Goal: Transaction & Acquisition: Purchase product/service

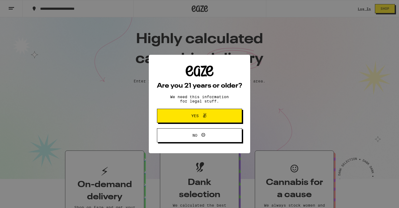
click at [198, 117] on span "Yes" at bounding box center [194, 116] width 7 height 4
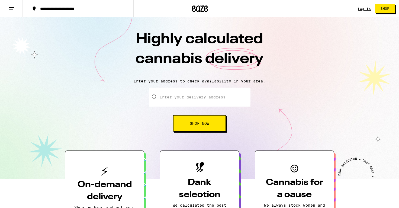
click at [365, 9] on link "Log In" at bounding box center [363, 9] width 13 height 4
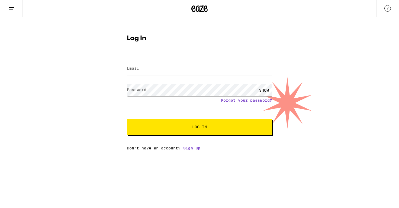
click at [192, 68] on input "Email" at bounding box center [199, 69] width 145 height 12
type input "rebelglenda@gmail.com"
click at [127, 119] on button "Log In" at bounding box center [199, 127] width 145 height 16
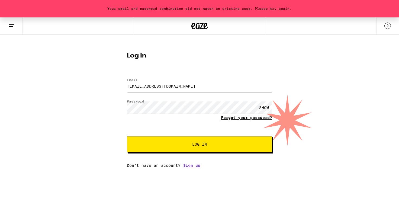
click at [244, 119] on link "Forgot your password?" at bounding box center [246, 117] width 51 height 4
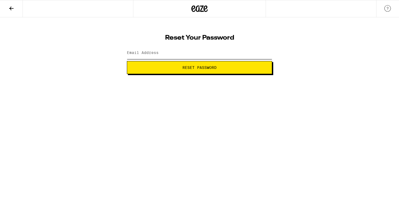
click at [179, 55] on input "Email Address" at bounding box center [199, 53] width 145 height 12
click at [184, 66] on form "Email Address rebe Reset Password" at bounding box center [199, 59] width 145 height 29
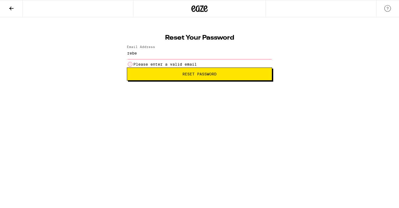
click at [161, 54] on input "rebe" at bounding box center [199, 53] width 145 height 12
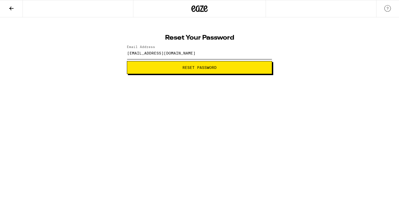
type input "rebelglenda@gmail.com"
click at [190, 72] on button "Reset Password" at bounding box center [199, 67] width 145 height 13
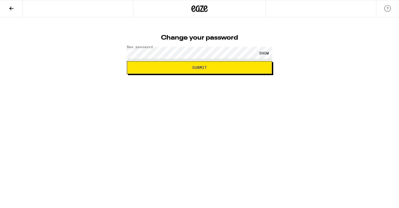
click at [194, 68] on span "Submit" at bounding box center [199, 68] width 15 height 4
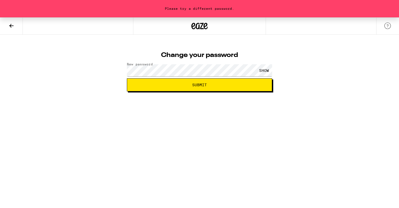
click at [283, 53] on div "Please try a different password. Change your password New password SHOW Submit" at bounding box center [199, 54] width 399 height 74
click at [207, 83] on span "Submit" at bounding box center [199, 85] width 136 height 4
click at [207, 85] on span "Submit" at bounding box center [199, 85] width 136 height 4
click at [264, 70] on div "SHOW" at bounding box center [264, 70] width 16 height 12
click at [192, 83] on span "Submit" at bounding box center [199, 85] width 136 height 4
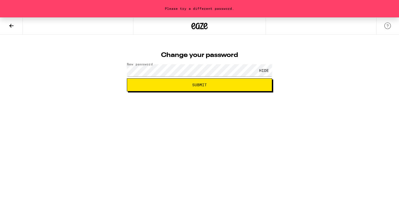
click at [198, 84] on span "Submit" at bounding box center [199, 85] width 15 height 4
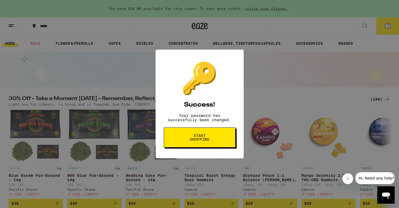
click at [197, 141] on span "Start shopping" at bounding box center [199, 137] width 28 height 8
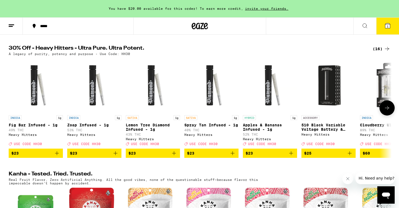
scroll to position [186, 0]
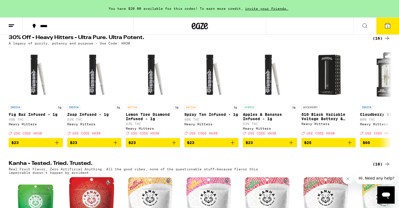
click at [387, 29] on button "1" at bounding box center [387, 26] width 23 height 17
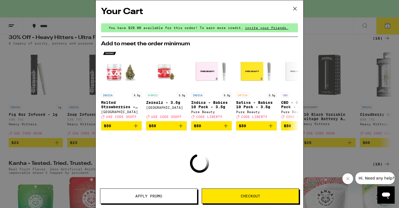
click at [294, 10] on icon at bounding box center [294, 9] width 8 height 8
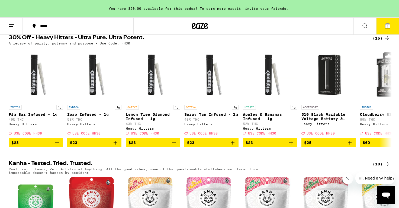
click at [388, 27] on icon at bounding box center [387, 25] width 5 height 5
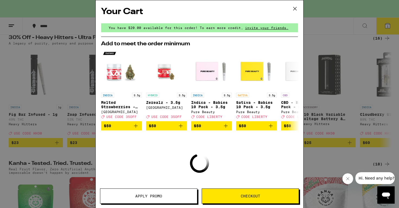
click at [388, 27] on div "Your Cart You have $20.00 available for this order! To earn more credit, invite…" at bounding box center [199, 104] width 399 height 208
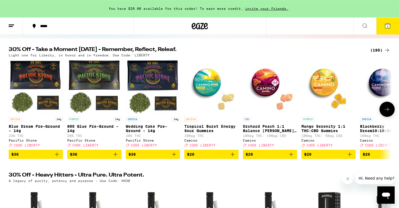
scroll to position [51, 0]
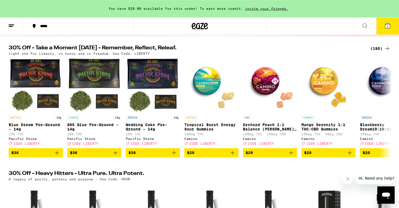
click at [380, 47] on div "(195)" at bounding box center [380, 48] width 20 height 6
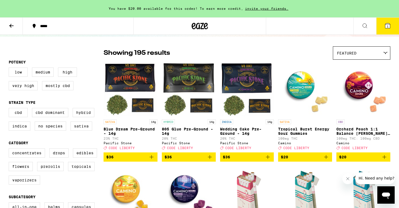
scroll to position [27, 0]
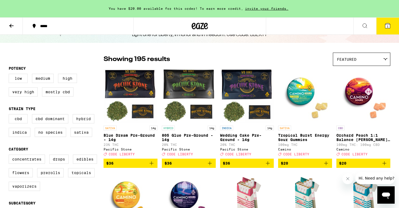
click at [145, 138] on p "Blue Dream Pre-Ground - 14g" at bounding box center [130, 137] width 54 height 9
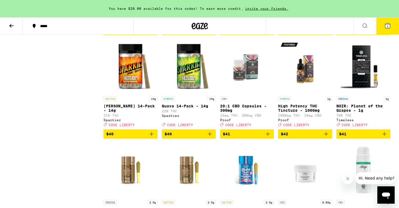
scroll to position [3355, 0]
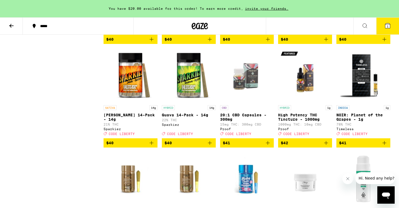
click at [294, 13] on p "805 Glue - 7g" at bounding box center [305, 11] width 54 height 4
click at [247, 13] on p "Wedding Cake - 7g" at bounding box center [247, 11] width 54 height 4
click at [286, 6] on p "HYBRID" at bounding box center [284, 3] width 13 height 5
click at [180, 18] on p "Peanut Butter Breath Smalls - 7g" at bounding box center [189, 13] width 54 height 9
click at [132, 13] on p "Mafia Funeral - 7g" at bounding box center [130, 11] width 54 height 4
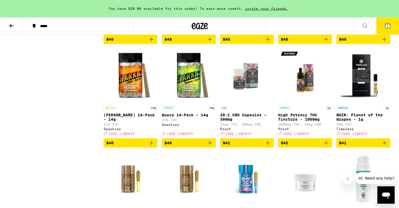
click at [298, 13] on p "805 Glue - 7g" at bounding box center [305, 11] width 54 height 4
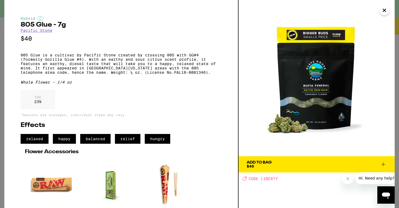
click at [256, 165] on div "Add To Bag $40" at bounding box center [258, 164] width 25 height 8
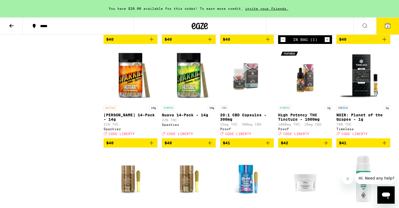
click at [389, 26] on icon at bounding box center [387, 25] width 5 height 5
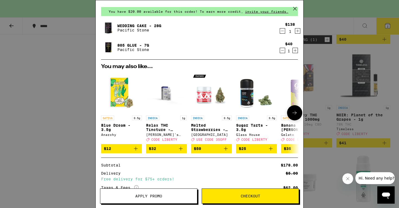
scroll to position [70, 0]
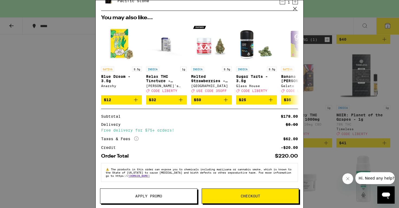
click at [150, 196] on span "Apply Promo" at bounding box center [148, 196] width 27 height 4
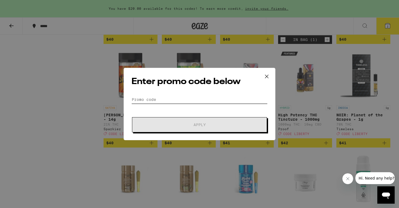
click at [161, 100] on input "Promo Code" at bounding box center [199, 99] width 136 height 8
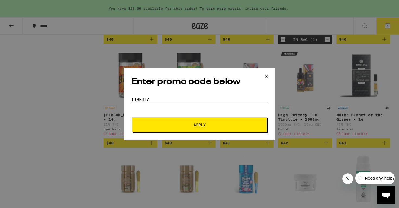
type input "LIBERTY"
click at [194, 123] on span "Apply" at bounding box center [199, 125] width 12 height 4
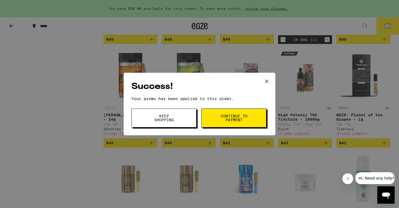
click at [183, 120] on button "Keep Shopping" at bounding box center [163, 117] width 65 height 19
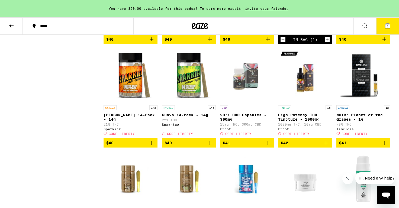
click at [385, 27] on icon at bounding box center [387, 25] width 5 height 5
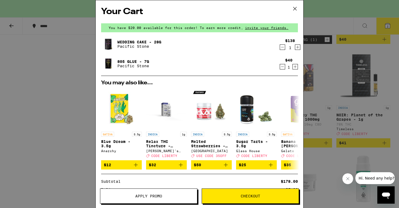
click at [282, 47] on icon "Decrement" at bounding box center [282, 47] width 5 height 6
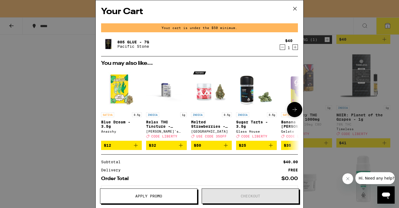
scroll to position [27, 0]
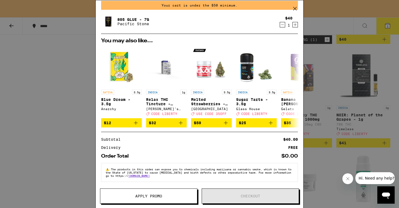
click at [154, 196] on span "Apply Promo" at bounding box center [148, 196] width 27 height 4
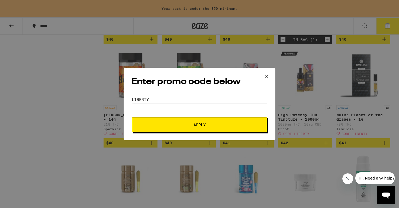
click at [204, 125] on span "Apply" at bounding box center [199, 125] width 12 height 4
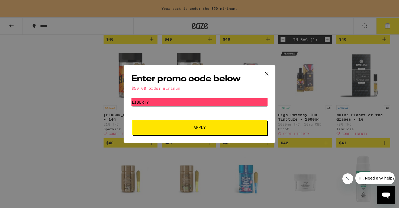
click at [266, 74] on icon at bounding box center [266, 74] width 8 height 8
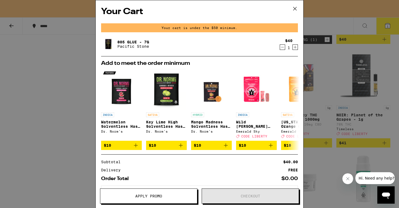
click at [294, 47] on icon "Increment" at bounding box center [294, 47] width 5 height 6
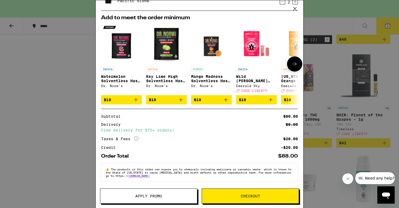
scroll to position [51, 0]
click at [152, 195] on span "Apply Promo" at bounding box center [148, 196] width 27 height 4
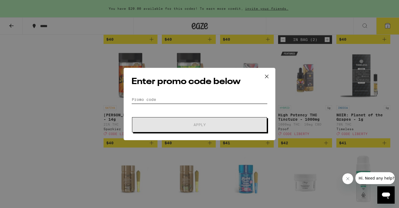
click at [153, 100] on input "Promo Code" at bounding box center [199, 99] width 136 height 8
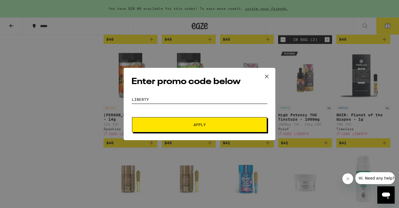
type input "LIBERTY"
click at [201, 125] on span "Apply" at bounding box center [199, 125] width 12 height 4
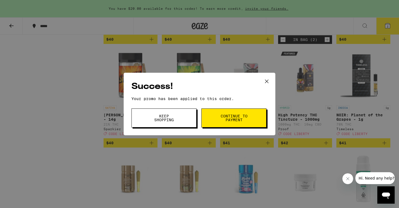
click at [178, 120] on button "Keep Shopping" at bounding box center [163, 117] width 65 height 19
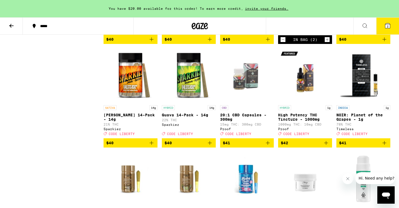
click at [387, 28] on span "2" at bounding box center [387, 26] width 2 height 3
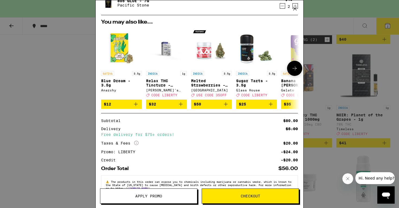
scroll to position [42, 0]
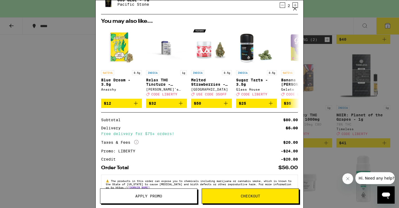
click at [49, 68] on div "Your Cart You have $20.00 available for this order! To earn more credit, invite…" at bounding box center [199, 104] width 399 height 208
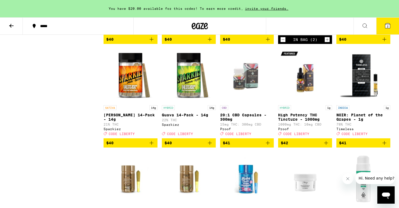
click at [283, 43] on icon "Decrement" at bounding box center [282, 39] width 5 height 6
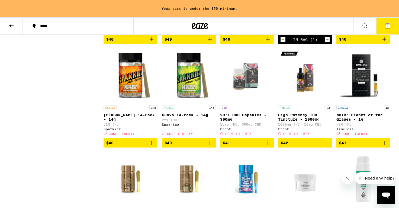
click at [133, 32] on div "SATIVA 7g Mafia Funeral - 7g 24% THC Glass House Deal Created with Sketch. CODE…" at bounding box center [130, 16] width 54 height 30
click at [187, 18] on p "Peanut Butter Breath Smalls - 7g" at bounding box center [189, 13] width 54 height 9
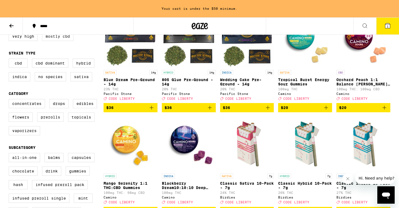
scroll to position [84, 0]
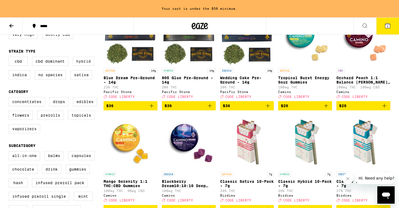
click at [79, 66] on label "Hybrid" at bounding box center [84, 61] width 22 height 9
click at [10, 58] on input "Hybrid" at bounding box center [10, 57] width 0 height 0
checkbox input "true"
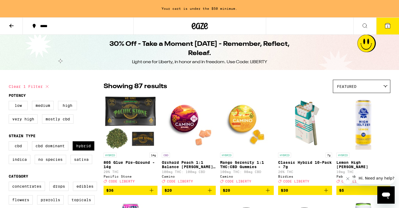
click at [10, 25] on icon at bounding box center [11, 26] width 4 height 4
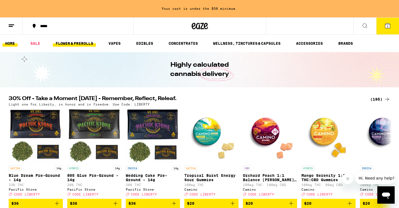
click at [80, 44] on link "FLOWER & PREROLLS" at bounding box center [74, 43] width 43 height 6
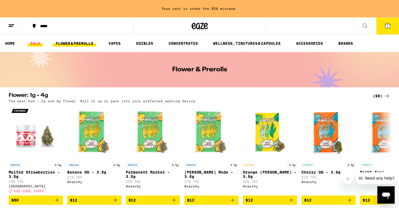
click at [37, 44] on link "SALE" at bounding box center [35, 43] width 15 height 6
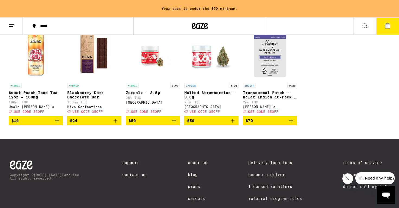
scroll to position [333, 0]
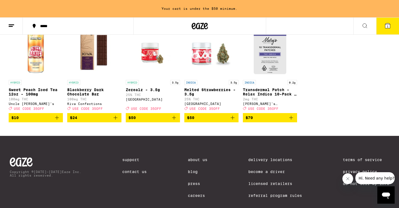
click at [173, 121] on icon "Add to bag" at bounding box center [174, 117] width 6 height 6
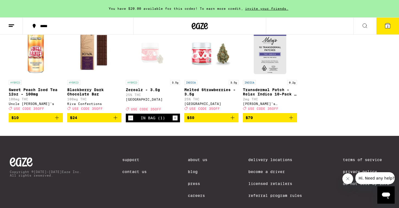
click at [386, 30] on button "2" at bounding box center [387, 26] width 23 height 17
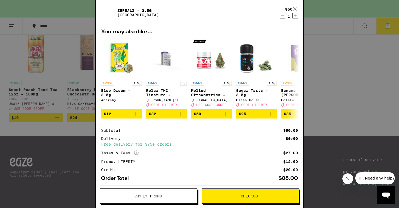
scroll to position [78, 0]
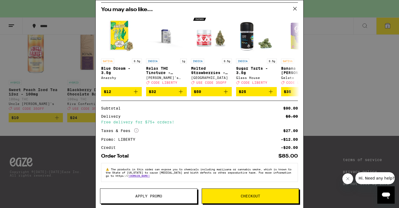
click at [151, 194] on span "Apply Promo" at bounding box center [148, 196] width 27 height 4
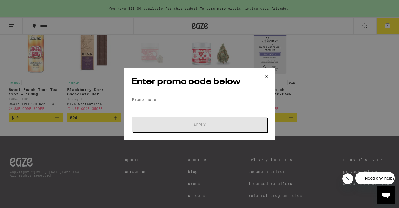
click at [154, 99] on input "Promo Code" at bounding box center [199, 99] width 136 height 8
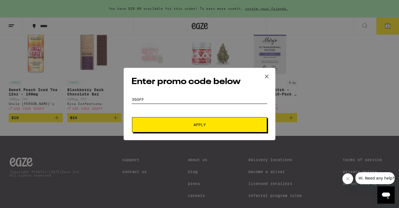
type input "35off"
click at [201, 126] on span "Apply" at bounding box center [199, 125] width 12 height 4
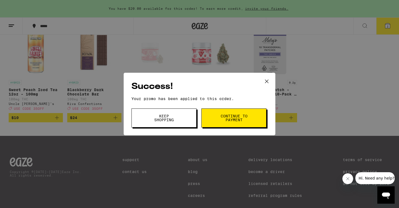
click at [163, 122] on span "Keep Shopping" at bounding box center [164, 118] width 28 height 8
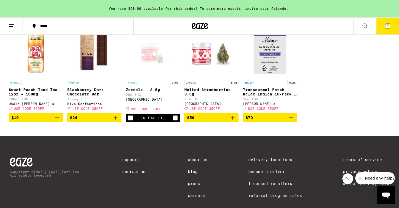
click at [387, 27] on span "2" at bounding box center [387, 26] width 2 height 3
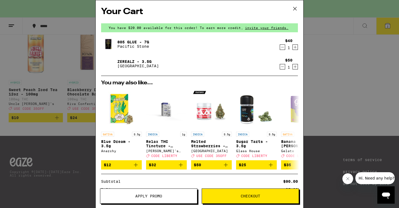
click at [283, 67] on icon "Decrement" at bounding box center [282, 66] width 5 height 6
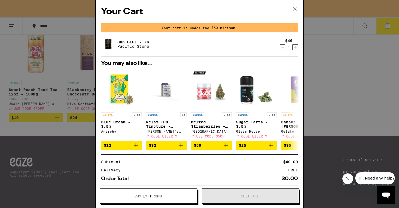
click at [296, 6] on icon at bounding box center [294, 9] width 8 height 8
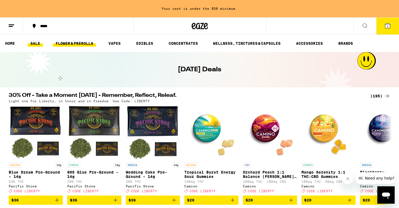
click at [73, 45] on link "FLOWER & PREROLLS" at bounding box center [74, 43] width 43 height 6
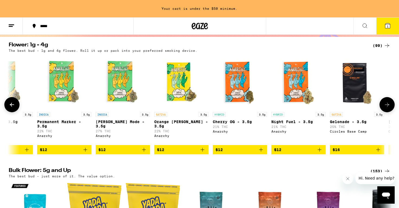
scroll to position [0, 90]
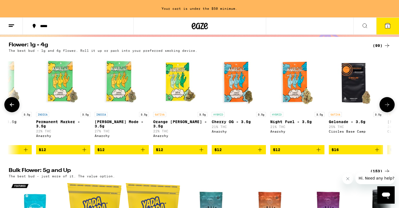
click at [184, 123] on p "Orange [PERSON_NAME] - 3.5g" at bounding box center [180, 123] width 54 height 9
click at [178, 96] on img "Open page for Orange Runtz - 3.5g from Anarchy" at bounding box center [180, 82] width 54 height 54
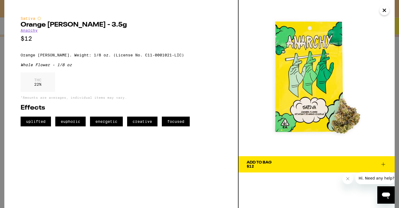
click at [385, 165] on icon at bounding box center [383, 164] width 6 height 6
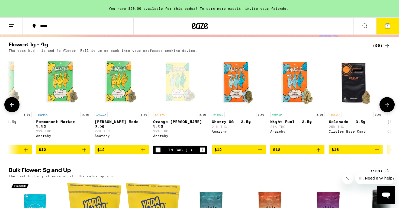
click at [234, 94] on img "Open page for Cherry OG - 3.5g from Anarchy" at bounding box center [238, 82] width 54 height 54
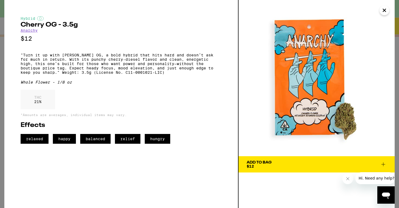
click at [383, 9] on icon "Close" at bounding box center [384, 10] width 3 height 3
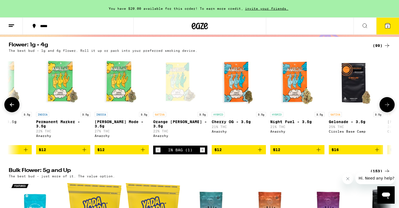
click at [292, 96] on img "Open page for Night Fuel - 3.5g from Anarchy" at bounding box center [297, 82] width 54 height 54
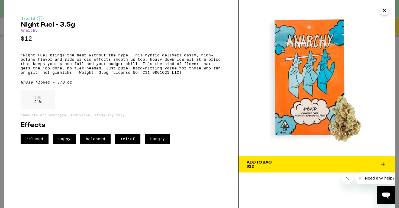
click at [260, 161] on div "Add To Bag" at bounding box center [258, 162] width 25 height 4
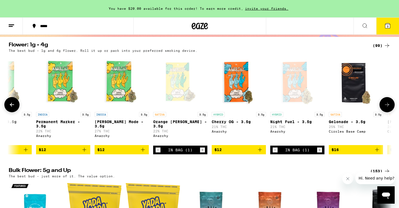
click at [122, 98] on img "Open page for Runtz Mode - 3.5g from Anarchy" at bounding box center [121, 82] width 54 height 54
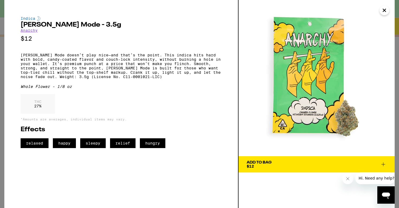
click at [383, 11] on icon "Close" at bounding box center [384, 10] width 3 height 3
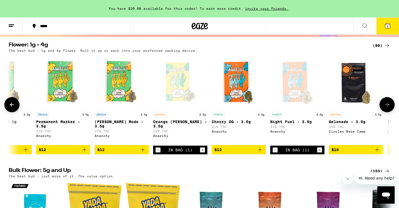
click at [56, 116] on div "INDICA 3.5g" at bounding box center [63, 114] width 54 height 5
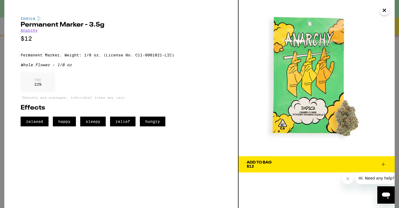
click at [385, 12] on icon "Close" at bounding box center [384, 10] width 6 height 8
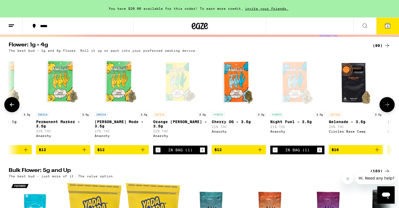
click at [234, 100] on img "Open page for Cherry OG - 3.5g from Anarchy" at bounding box center [238, 82] width 54 height 54
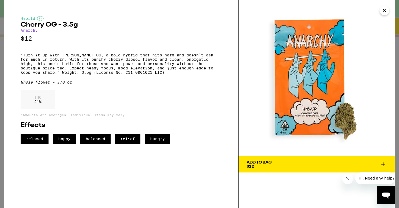
click at [385, 12] on icon "Close" at bounding box center [384, 10] width 3 height 3
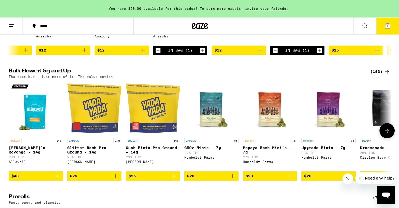
scroll to position [149, 0]
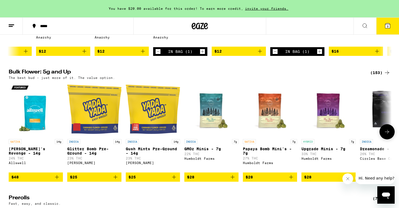
click at [34, 154] on p "[PERSON_NAME]'s Revenge - 14g" at bounding box center [36, 150] width 54 height 9
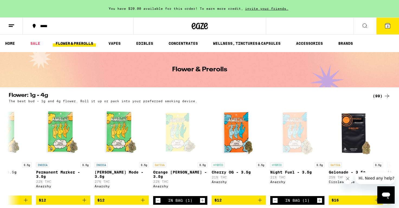
click at [387, 23] on icon at bounding box center [387, 25] width 5 height 5
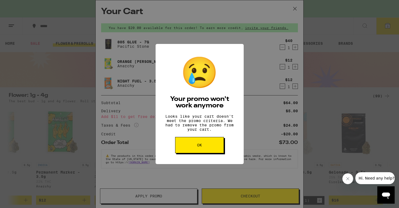
click at [202, 147] on button "OK" at bounding box center [199, 145] width 49 height 16
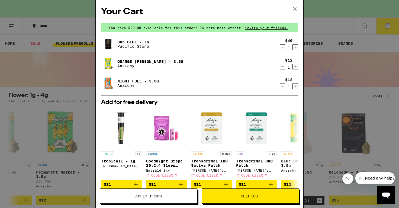
click at [294, 8] on icon at bounding box center [294, 9] width 8 height 8
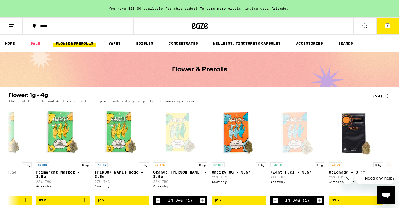
scroll to position [0, 90]
click at [34, 45] on link "SALE" at bounding box center [35, 43] width 15 height 6
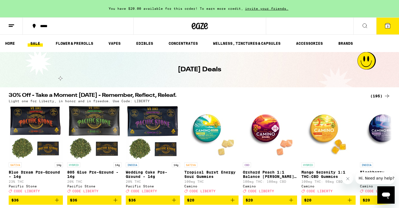
click at [34, 43] on link "SALE" at bounding box center [35, 43] width 15 height 6
click at [376, 95] on div "(195)" at bounding box center [380, 96] width 20 height 6
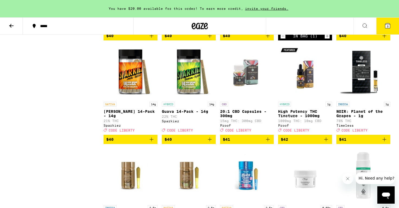
scroll to position [3359, 0]
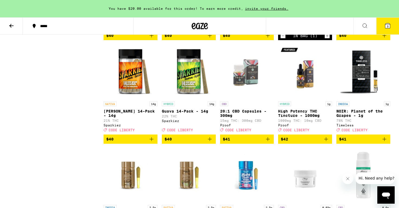
click at [301, 29] on span "CODE LIBERTY" at bounding box center [296, 27] width 26 height 4
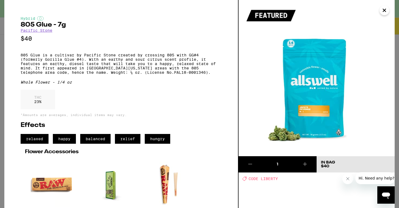
click at [266, 179] on span "CODE LIBERTY" at bounding box center [262, 178] width 29 height 4
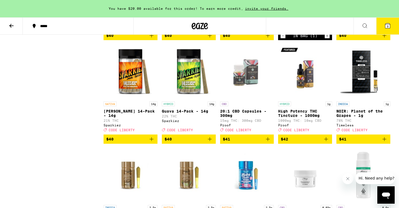
click at [385, 26] on icon at bounding box center [387, 25] width 5 height 5
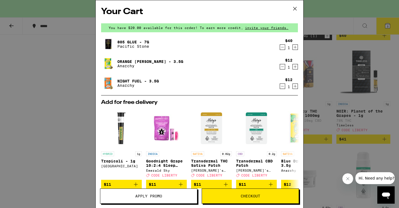
click at [155, 198] on span "Apply Promo" at bounding box center [148, 196] width 27 height 4
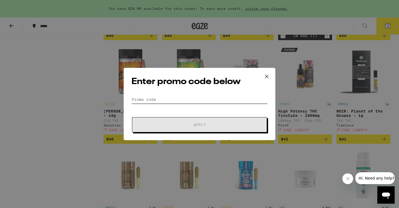
click at [169, 98] on input "Promo Code" at bounding box center [199, 99] width 136 height 8
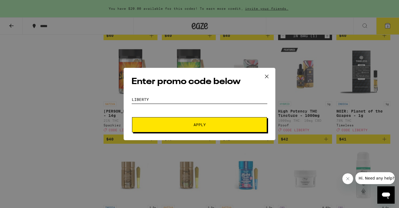
type input "liberty"
click at [200, 123] on span "Apply" at bounding box center [199, 125] width 12 height 4
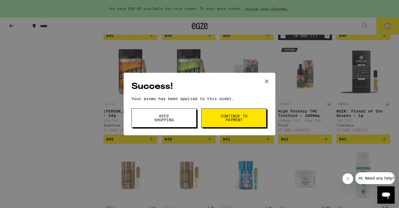
click at [265, 80] on icon at bounding box center [266, 81] width 3 height 3
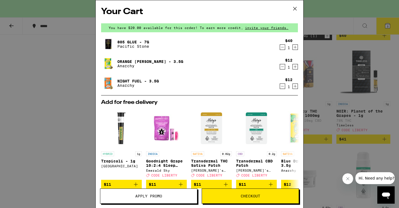
click at [390, 28] on div "Your Cart You have $20.00 available for this order! To earn more credit, invite…" at bounding box center [199, 104] width 399 height 208
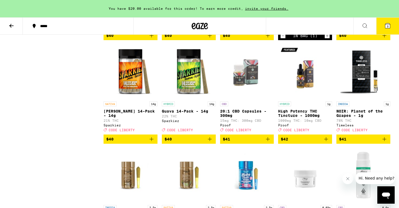
click at [387, 28] on span "3" at bounding box center [387, 26] width 2 height 3
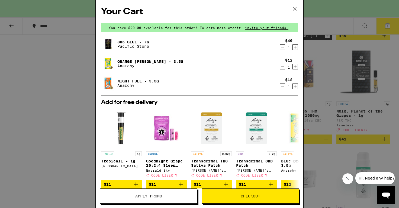
click at [293, 8] on icon at bounding box center [294, 9] width 8 height 8
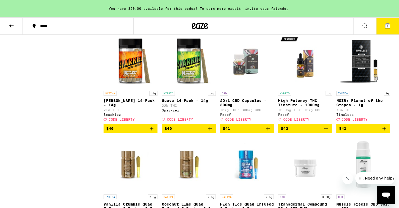
scroll to position [3367, 0]
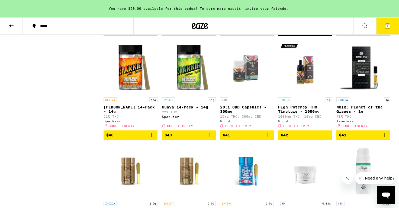
scroll to position [3365, 0]
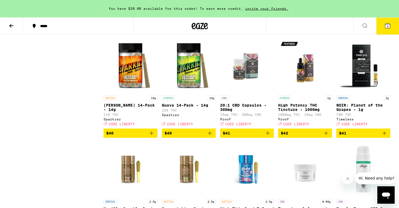
click at [178, 8] on p "Peanut Butter Breath Smalls - 7g" at bounding box center [189, 3] width 54 height 9
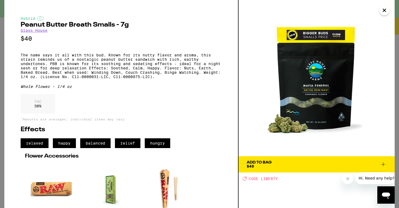
click at [261, 163] on div "Add To Bag" at bounding box center [258, 162] width 25 height 4
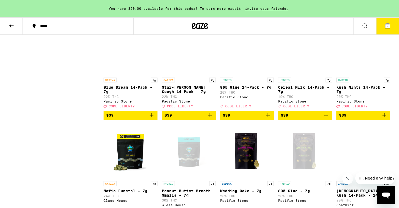
scroll to position [3162, 0]
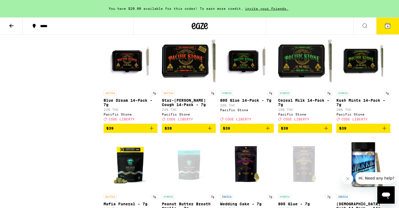
click at [389, 24] on icon at bounding box center [387, 25] width 6 height 6
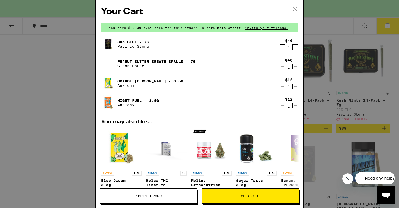
click at [294, 48] on icon "Increment" at bounding box center [294, 47] width 5 height 6
click at [240, 194] on span "Checkout" at bounding box center [249, 196] width 19 height 4
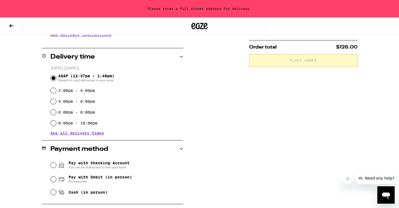
scroll to position [212, 0]
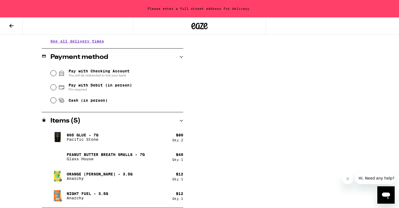
click at [13, 26] on icon at bounding box center [11, 26] width 4 height 4
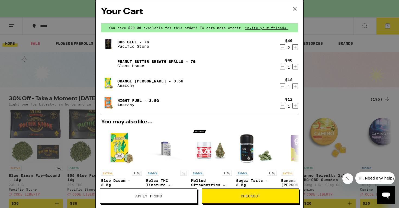
click at [281, 47] on icon "Decrement" at bounding box center [282, 47] width 5 height 6
click at [241, 194] on span "Checkout" at bounding box center [249, 196] width 19 height 4
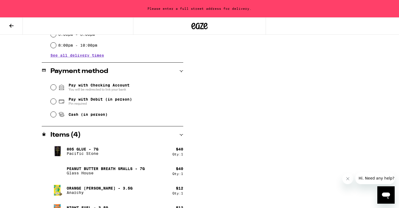
scroll to position [212, 0]
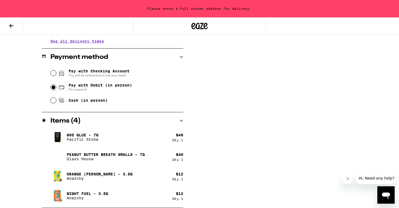
click at [53, 88] on input "Pay with Debit (in person) Pin required" at bounding box center [53, 86] width 5 height 5
radio input "true"
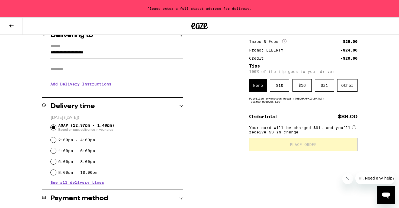
scroll to position [72, 0]
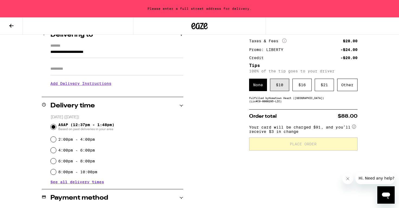
click at [278, 90] on div "$ 10" at bounding box center [279, 85] width 19 height 12
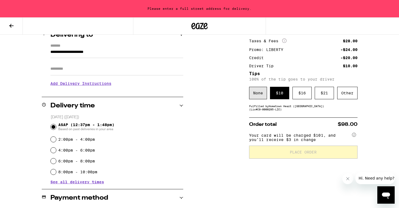
click at [263, 95] on div "None" at bounding box center [258, 93] width 18 height 12
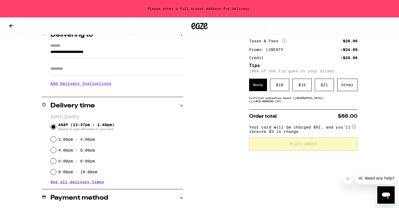
scroll to position [25, 0]
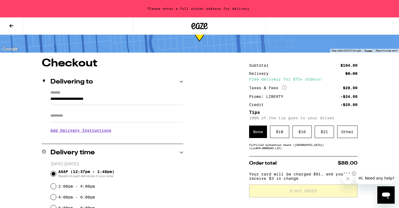
click at [51, 98] on input "**********" at bounding box center [116, 100] width 133 height 9
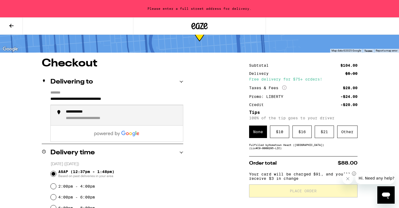
click at [97, 101] on input "**********" at bounding box center [116, 100] width 133 height 9
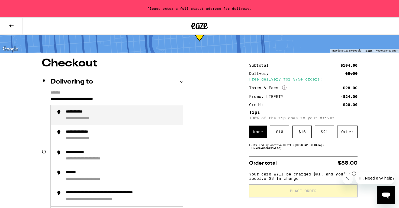
click at [130, 98] on input "**********" at bounding box center [116, 100] width 133 height 9
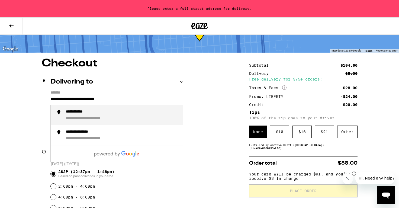
click at [96, 120] on div "**********" at bounding box center [96, 118] width 61 height 5
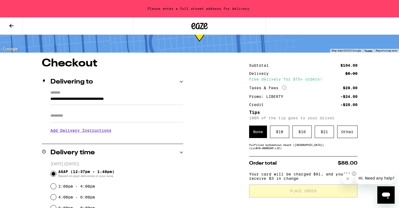
type input "**********"
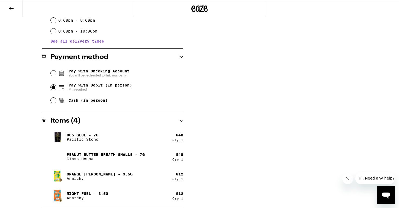
scroll to position [0, 0]
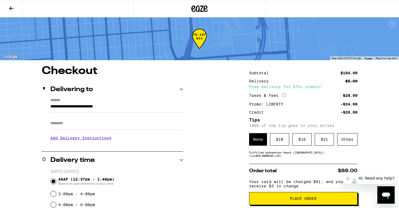
click at [11, 7] on icon at bounding box center [11, 8] width 4 height 4
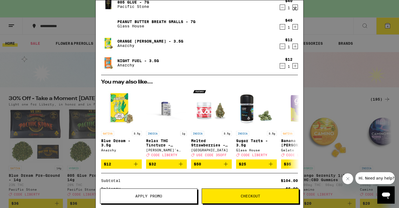
click at [240, 197] on span "Checkout" at bounding box center [250, 196] width 97 height 4
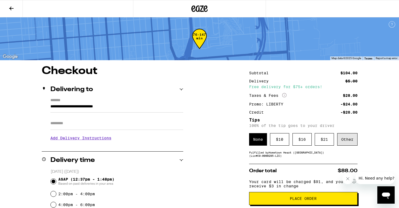
click at [348, 143] on div "Other" at bounding box center [347, 139] width 20 height 12
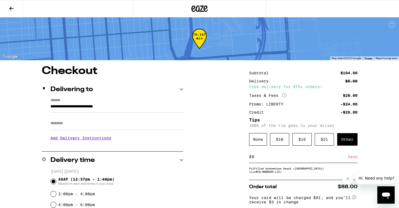
type input "8"
click at [355, 159] on div "Save" at bounding box center [352, 157] width 10 height 12
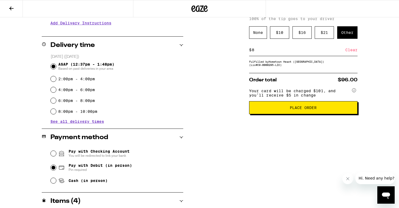
scroll to position [114, 0]
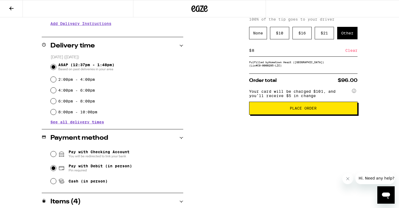
click at [354, 92] on circle at bounding box center [354, 91] width 4 height 4
click at [354, 93] on circle at bounding box center [354, 91] width 4 height 4
click at [354, 92] on icon at bounding box center [353, 91] width 1 height 2
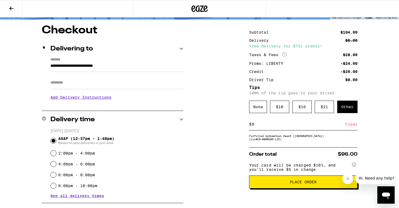
scroll to position [41, 0]
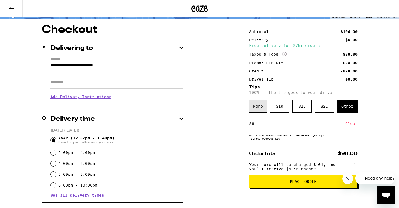
click at [255, 111] on div "None" at bounding box center [258, 106] width 18 height 12
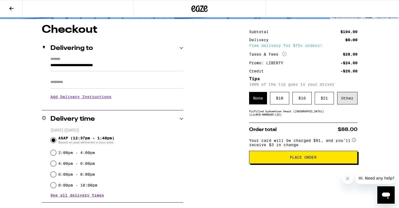
click at [349, 104] on div "Other" at bounding box center [347, 98] width 20 height 12
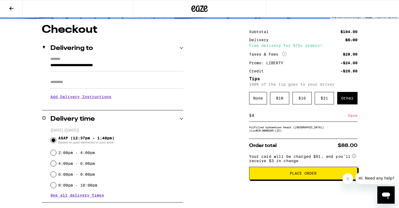
type input "8"
click at [353, 118] on div "Save" at bounding box center [352, 115] width 10 height 12
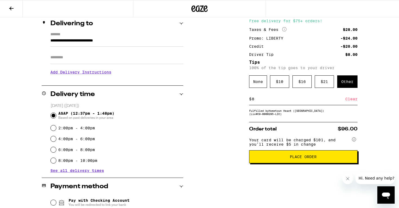
scroll to position [69, 0]
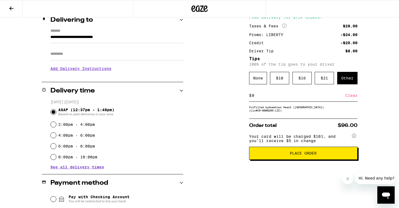
click at [290, 155] on span "Place Order" at bounding box center [302, 153] width 27 height 4
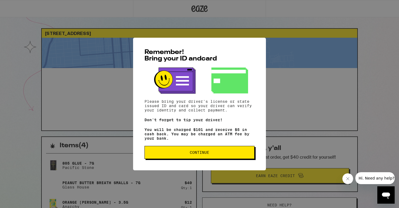
click at [193, 154] on span "Continue" at bounding box center [199, 152] width 19 height 4
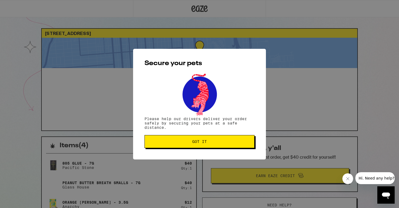
click at [200, 143] on span "Got it" at bounding box center [199, 141] width 15 height 4
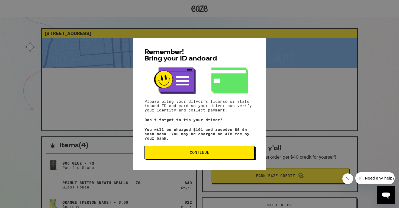
click at [200, 154] on span "Continue" at bounding box center [199, 152] width 19 height 4
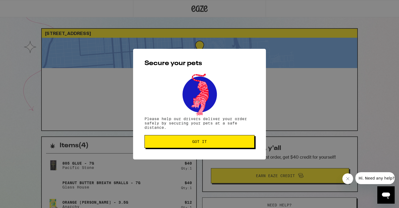
click at [198, 143] on span "Got it" at bounding box center [199, 141] width 15 height 4
